Goal: Check status: Check status

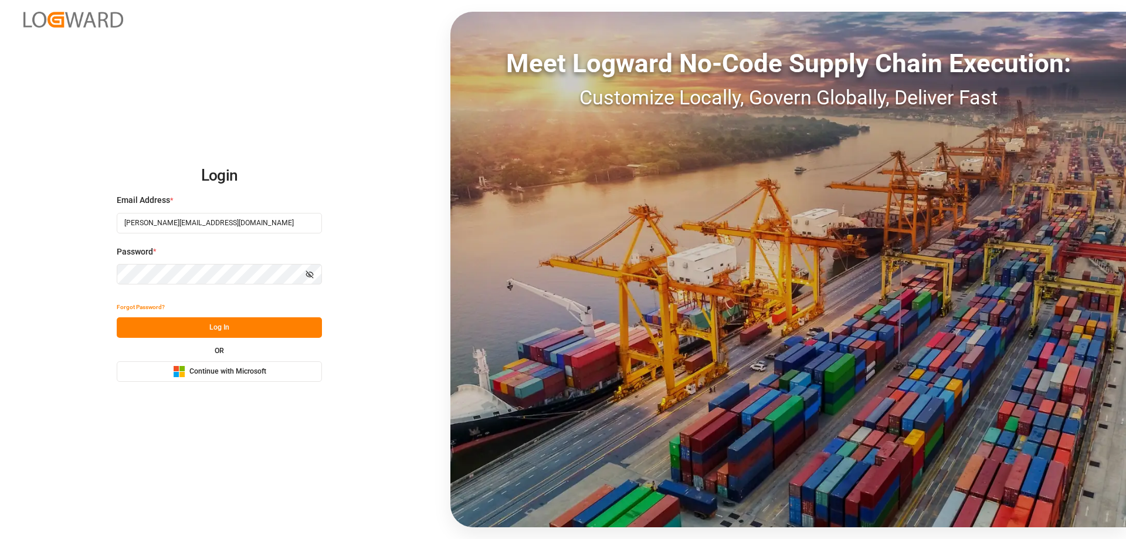
click at [246, 327] on button "Log In" at bounding box center [219, 327] width 205 height 21
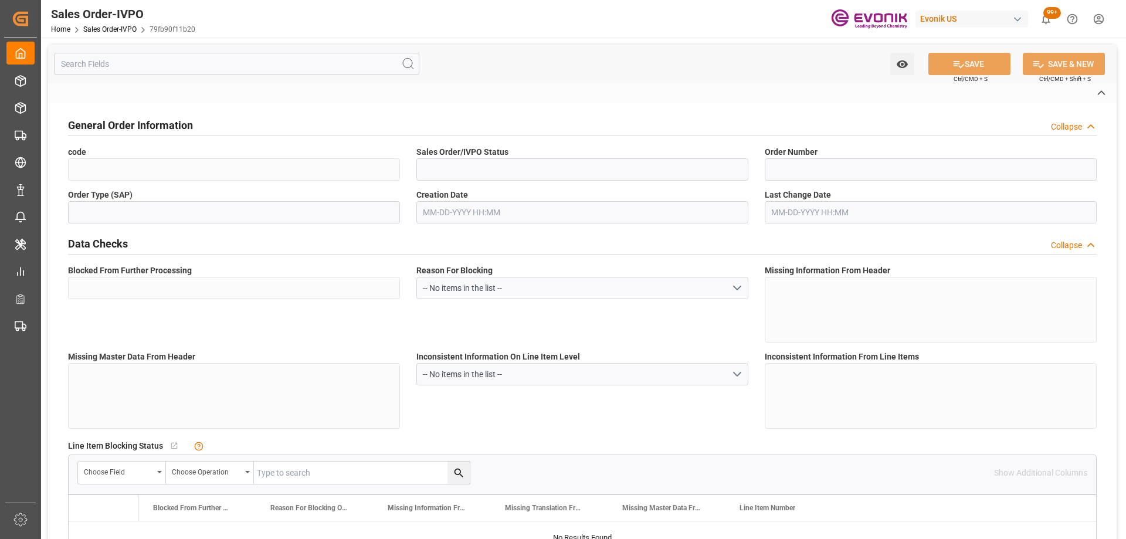
type input "79fb90f11b20"
type input "Active"
type input "2007123580"
type input "TA"
type input "Yes"
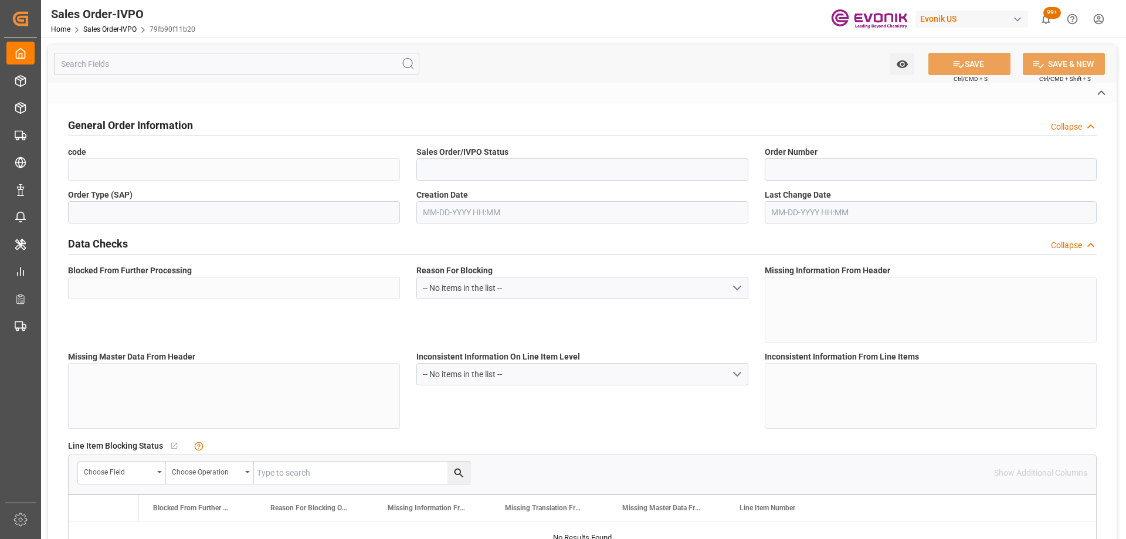
type input "D2P"
type input "45"
type input "FCL"
type input "0009"
type input "40HC"
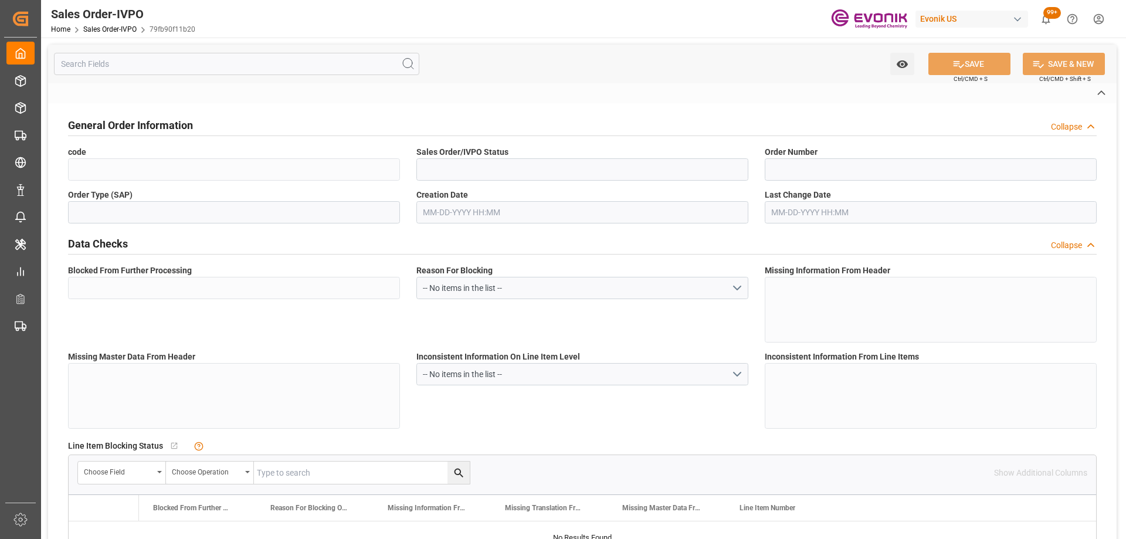
type textarea "No Tank Container"
type input "5400018936"
type input "I2"
type input "SM I2 Silica"
type input "Smart Materials"
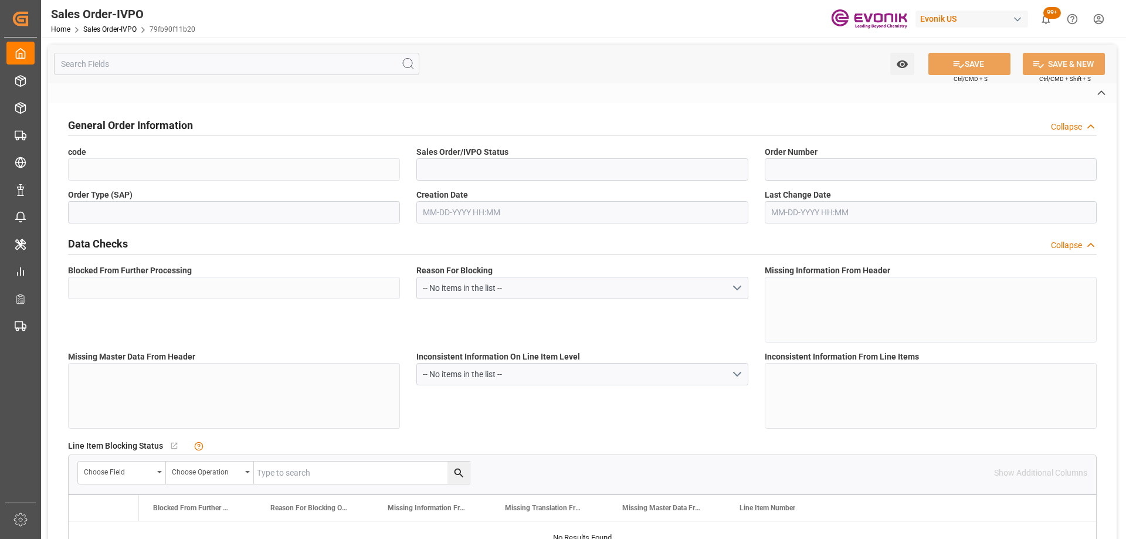
type input "CFR"
type input "Caucedo Port, Dom. Rep."
type input "Caucedo"
type textarea "Not required"
type textarea "DIRECT CONSUMER"
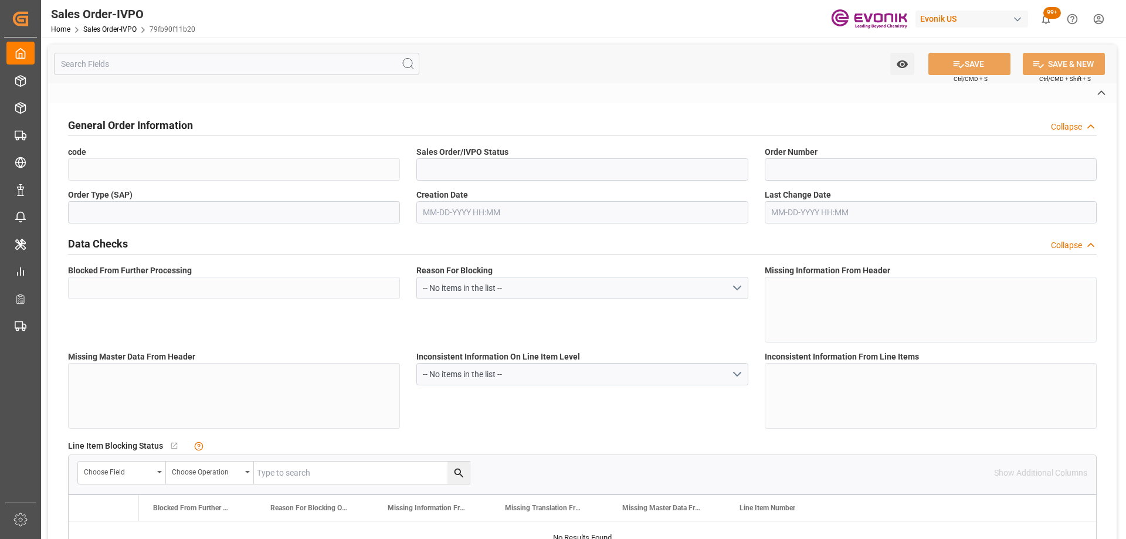
type textarea "Original documents by email and OBL to be released at destination."
type input "DO"
type input "Done"
type input "Pending"
type input "40HC"
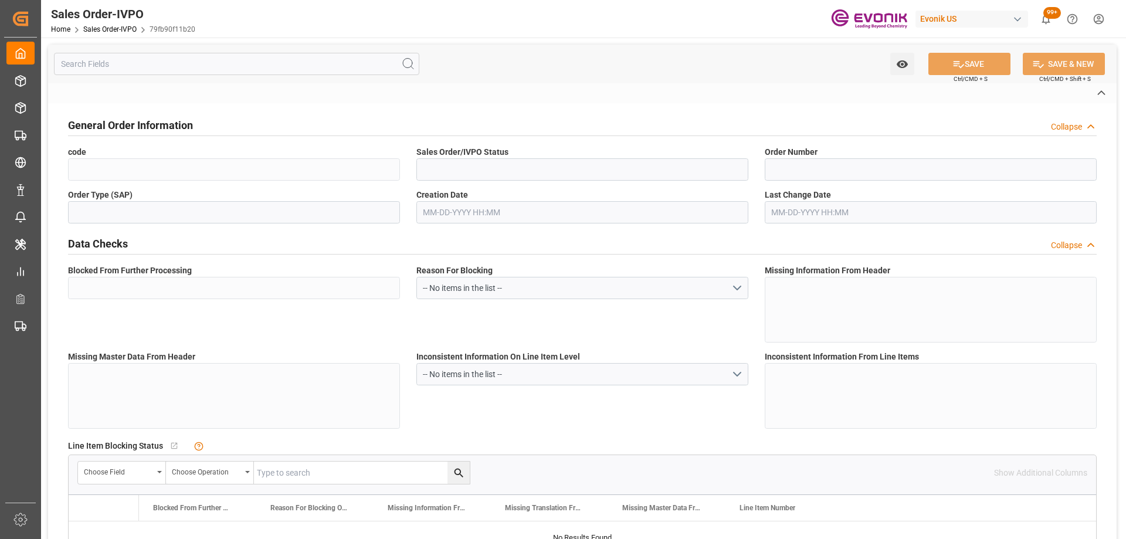
type input "Done"
type input "DOCAU"
type input "0"
type input "1"
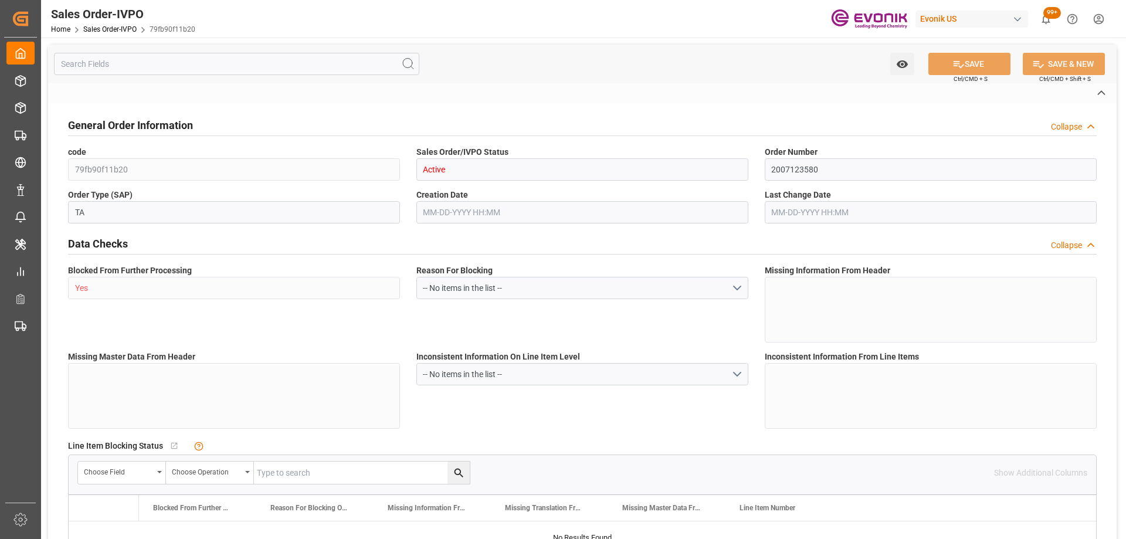
type input "1"
type input "4739.52"
type input "45.8938"
type input "19000"
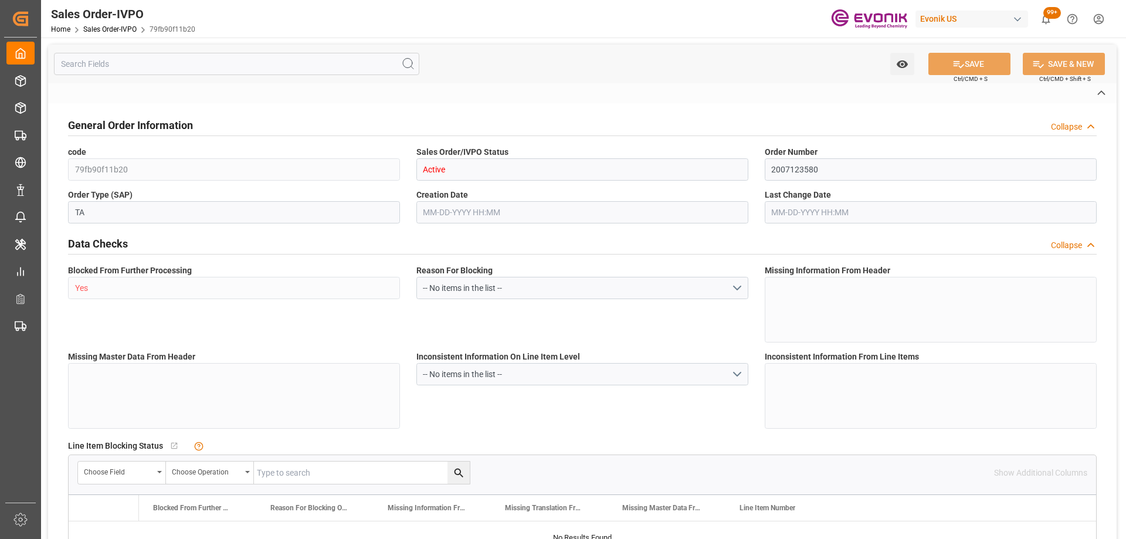
type input "60"
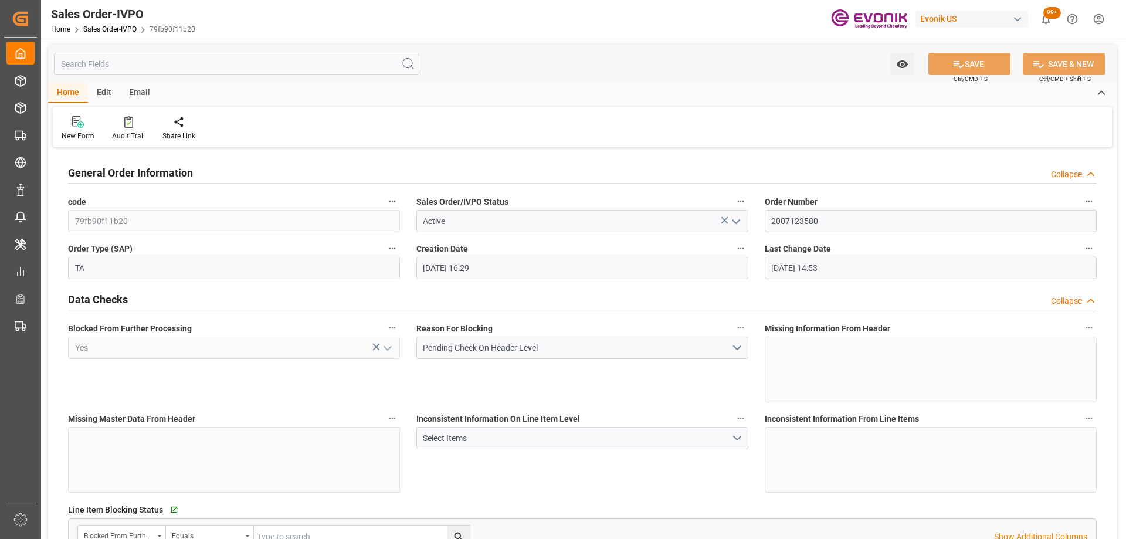
type input "08-01-2025 16:29"
type input "09-26-2025 14:53"
click at [141, 55] on input "text" at bounding box center [236, 64] width 365 height 22
paste input "2007201248"
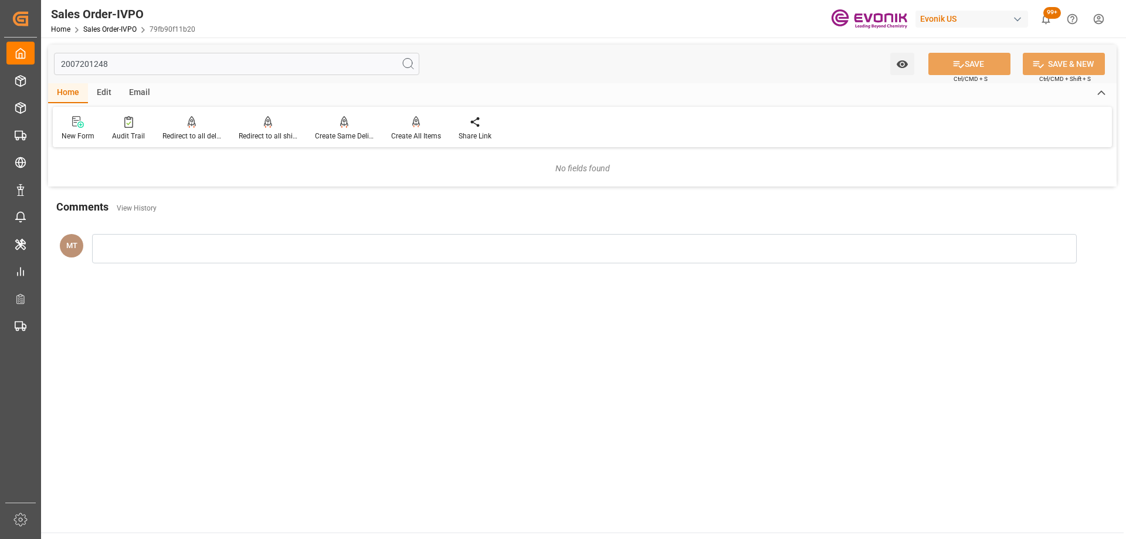
type input "2007201248"
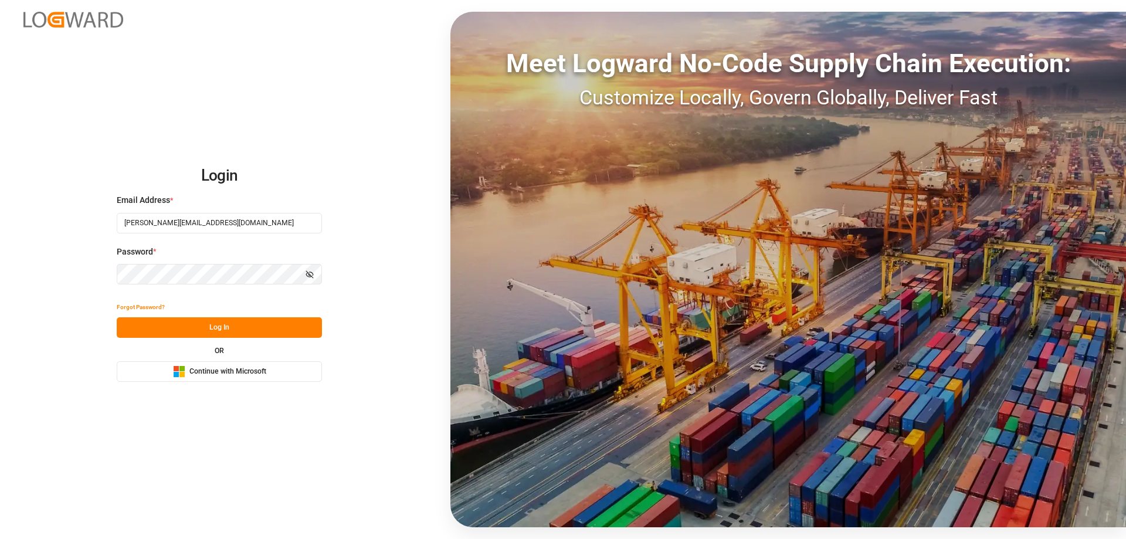
click at [214, 325] on button "Log In" at bounding box center [219, 327] width 205 height 21
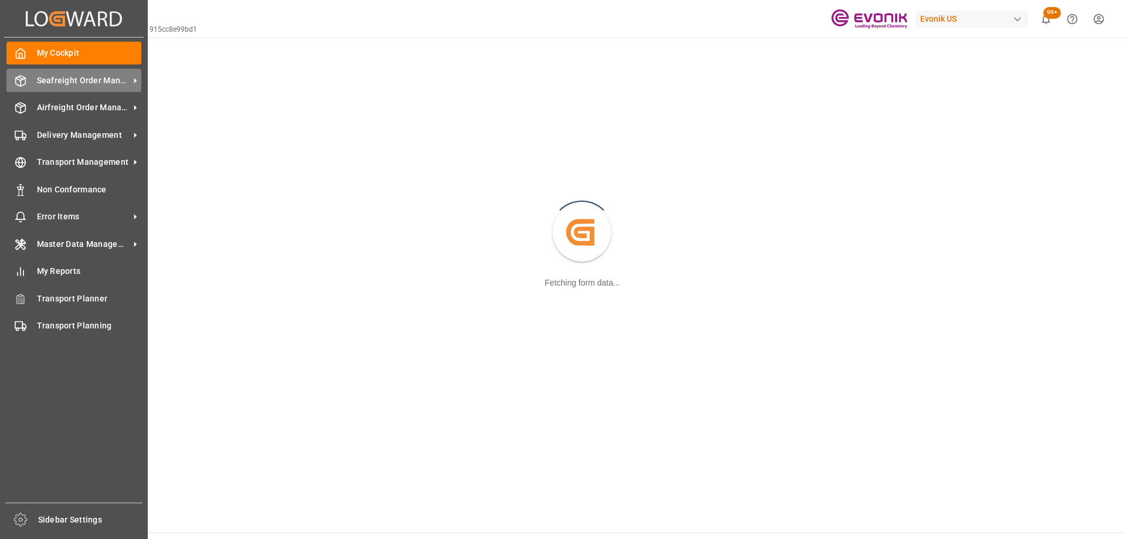
click at [66, 72] on div "Seafreight Order Management Seafreight Order Management" at bounding box center [73, 80] width 135 height 23
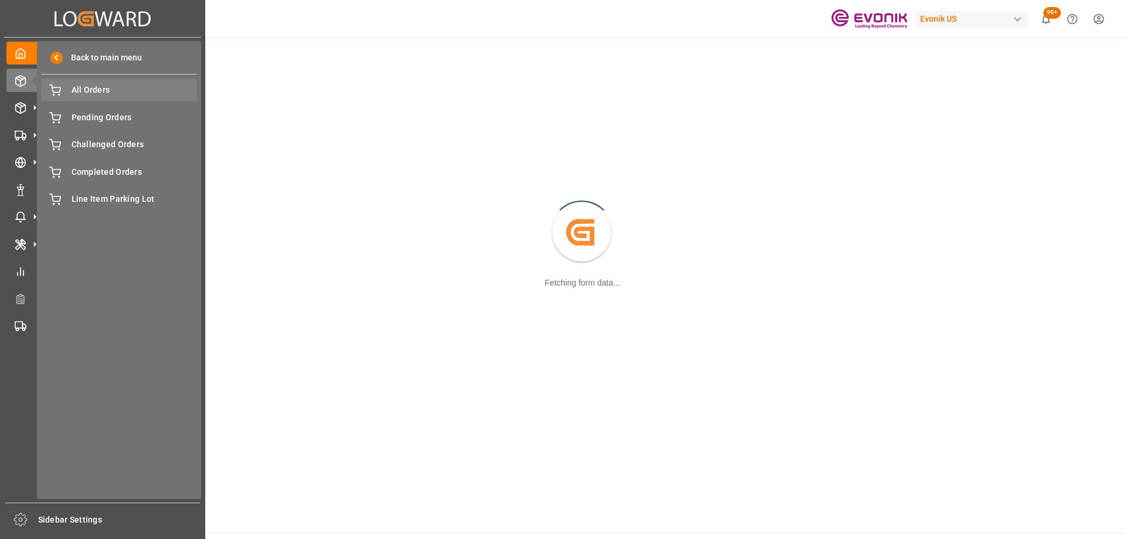
click at [122, 94] on span "All Orders" at bounding box center [135, 90] width 126 height 12
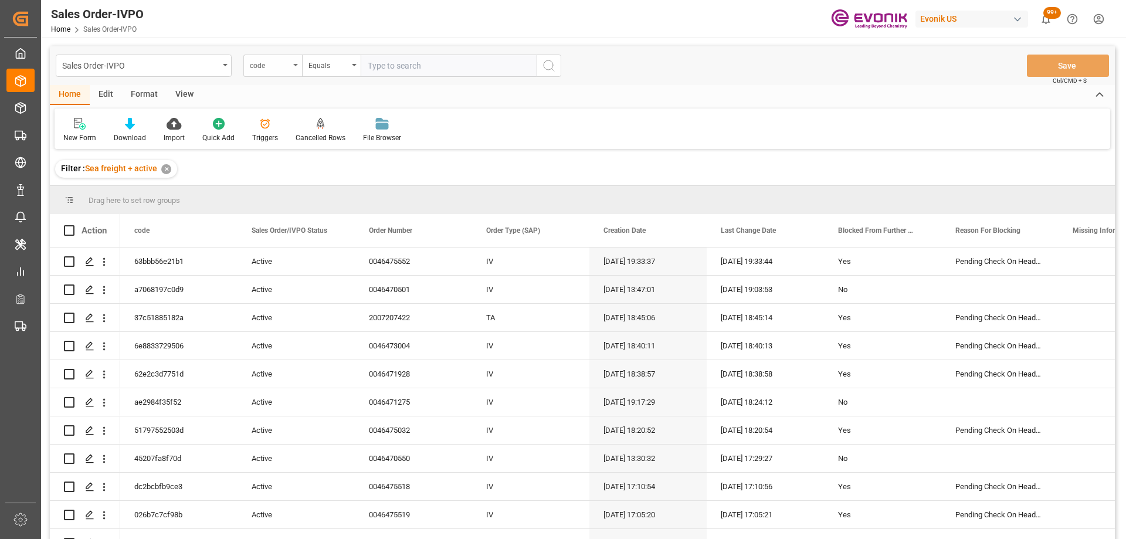
click at [250, 67] on div "code" at bounding box center [270, 63] width 40 height 13
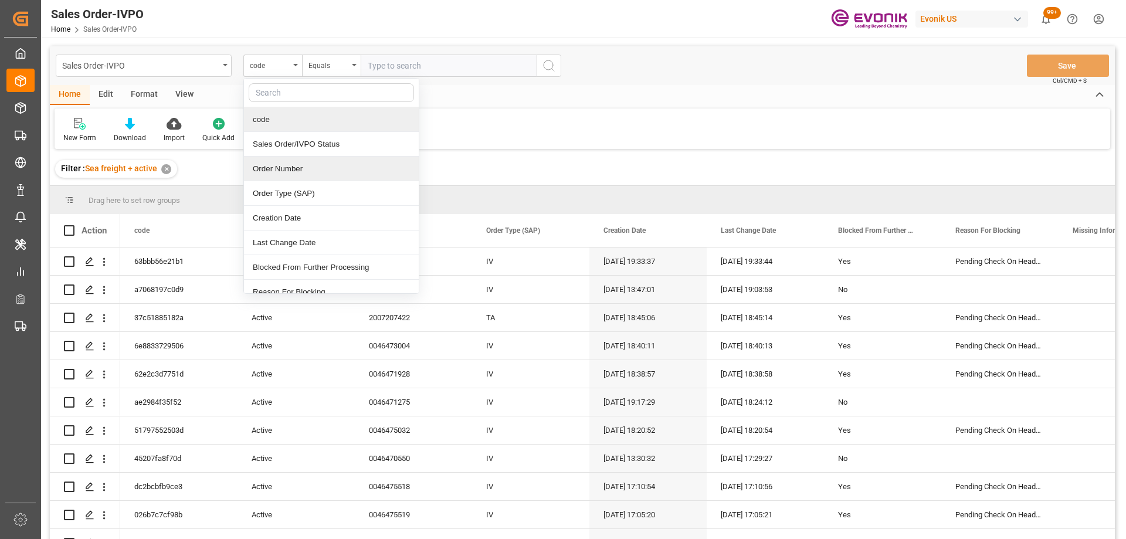
click at [301, 171] on div "Order Number" at bounding box center [331, 169] width 175 height 25
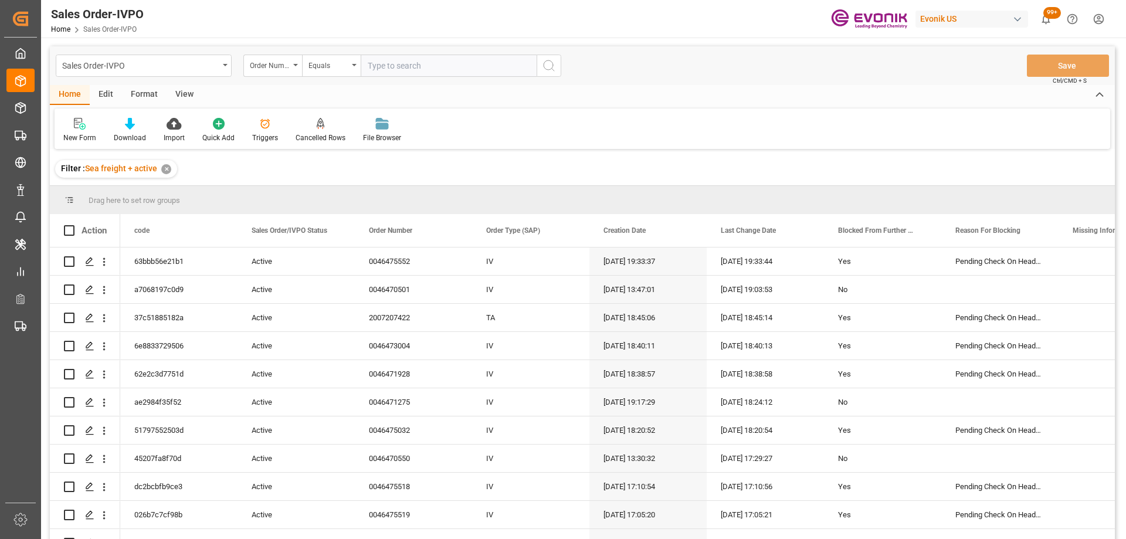
click at [415, 70] on input "text" at bounding box center [449, 66] width 176 height 22
paste input "2007201248"
type input "2007201248"
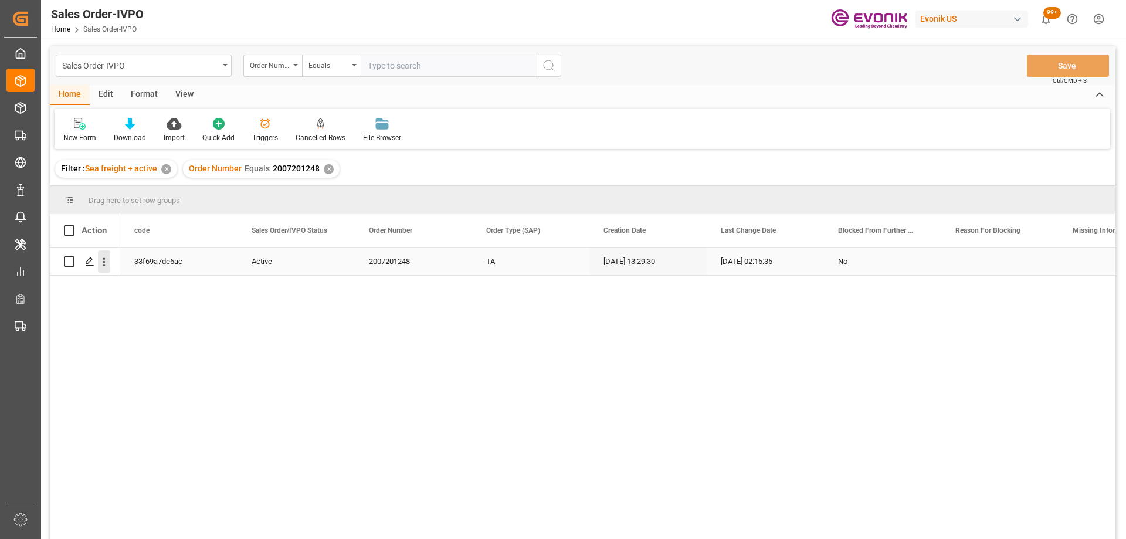
click at [106, 265] on icon "open menu" at bounding box center [104, 262] width 12 height 12
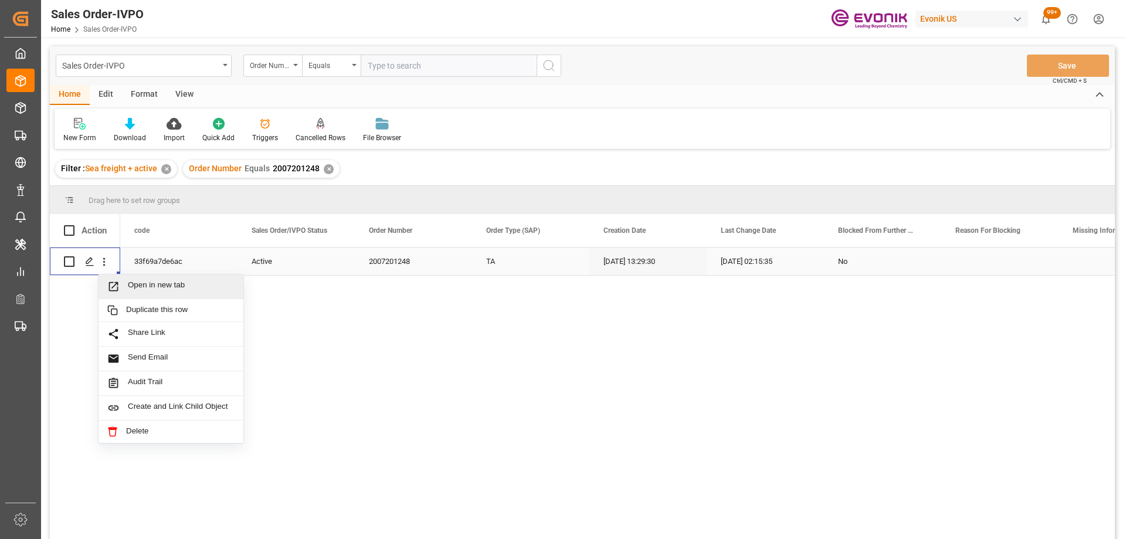
click at [131, 288] on span "Open in new tab" at bounding box center [181, 286] width 107 height 12
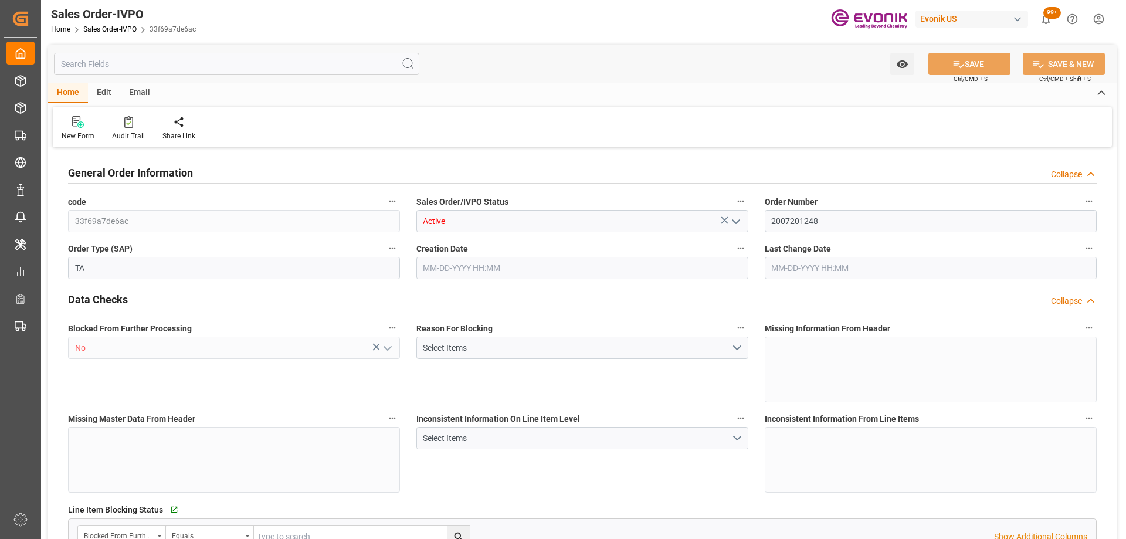
type input "CNXGA"
type input "0"
type input "1"
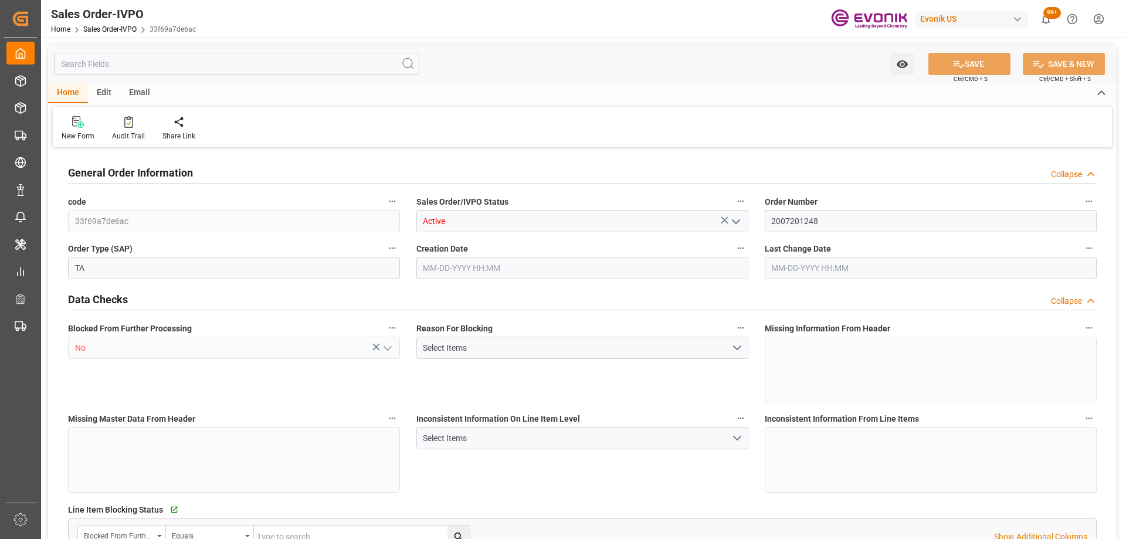
type input "8624"
type input "12.7088"
type input "17000"
type input "30"
type input "[DATE] 13:29"
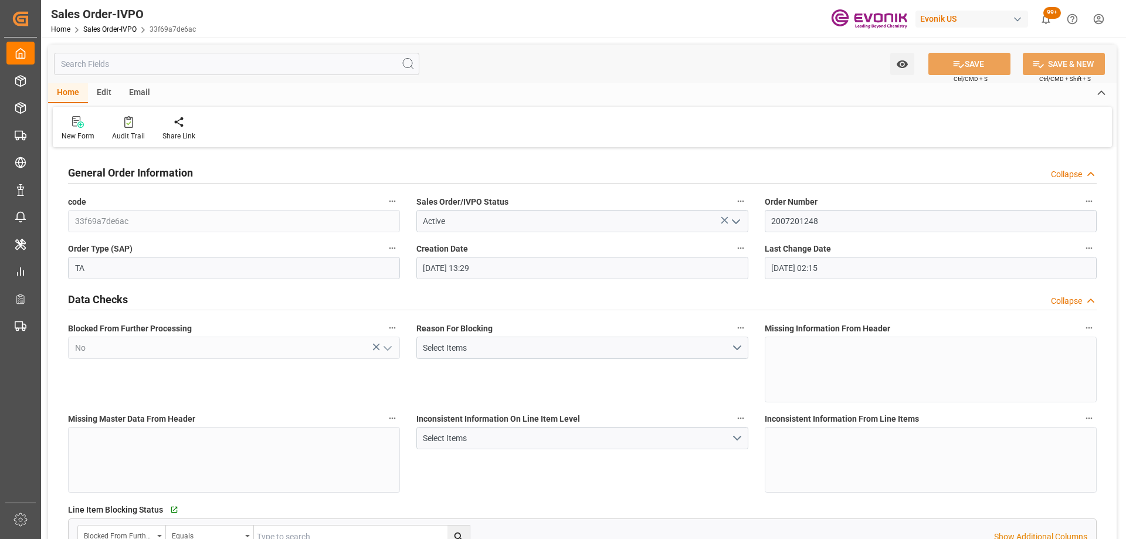
type input "[DATE] 02:15"
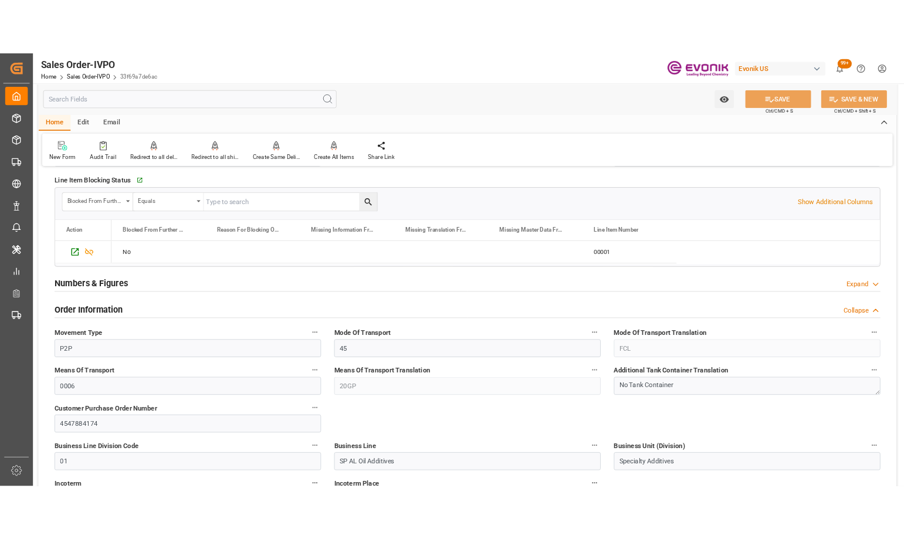
scroll to position [528, 0]
